Goal: Register for event/course

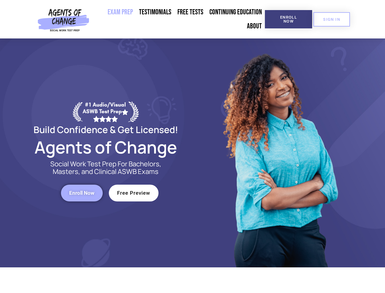
click at [193, 146] on div at bounding box center [280, 152] width 174 height 229
click at [288, 19] on span "Enroll Now" at bounding box center [289, 19] width 28 height 8
click at [332, 19] on span "SIGN IN" at bounding box center [331, 19] width 17 height 4
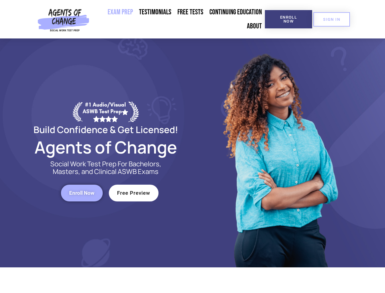
click at [82, 193] on span "Enroll Now" at bounding box center [81, 192] width 25 height 5
click at [134, 193] on span "Free Preview" at bounding box center [133, 192] width 33 height 5
